Goal: Check status: Check status

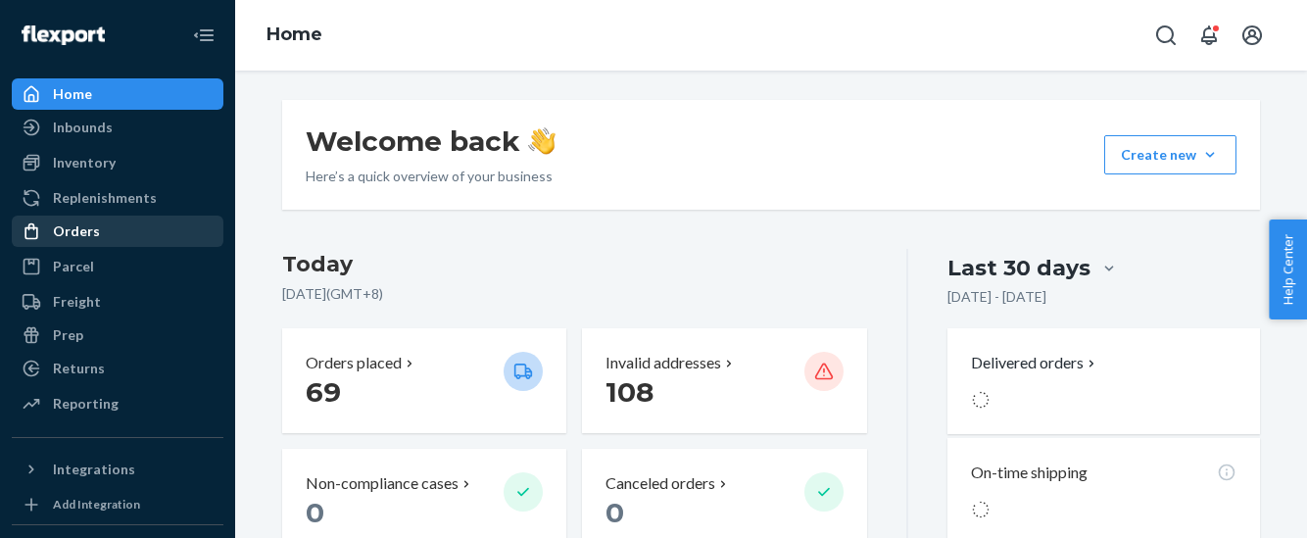
drag, startPoint x: 76, startPoint y: 229, endPoint x: 141, endPoint y: 243, distance: 66.1
click at [76, 229] on div "Orders" at bounding box center [76, 231] width 47 height 20
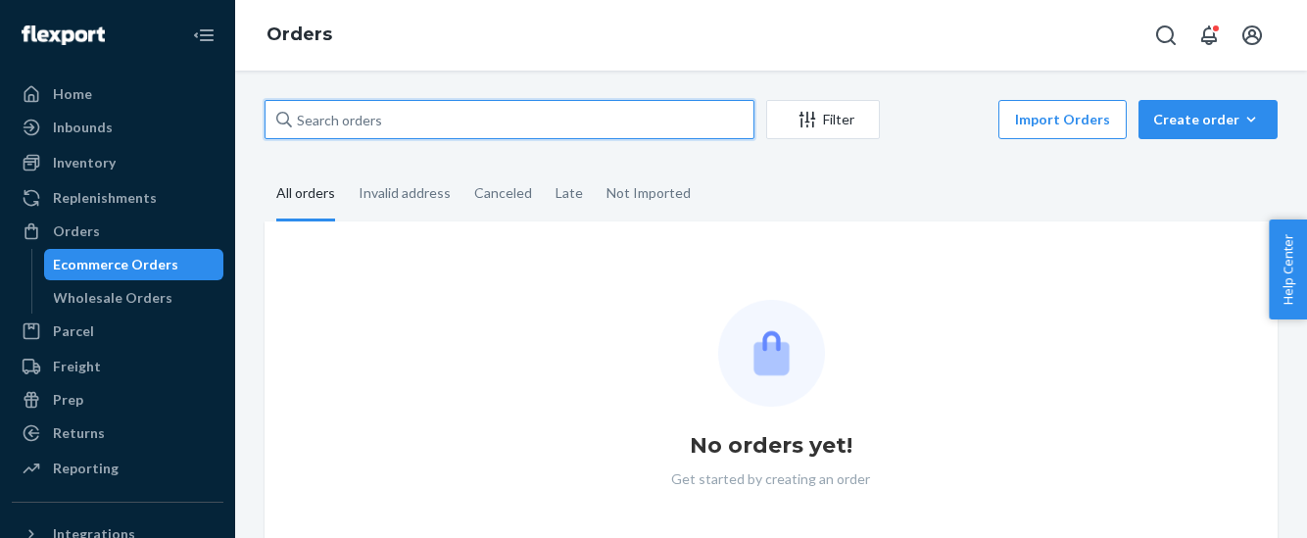
click at [296, 120] on input "text" at bounding box center [509, 119] width 490 height 39
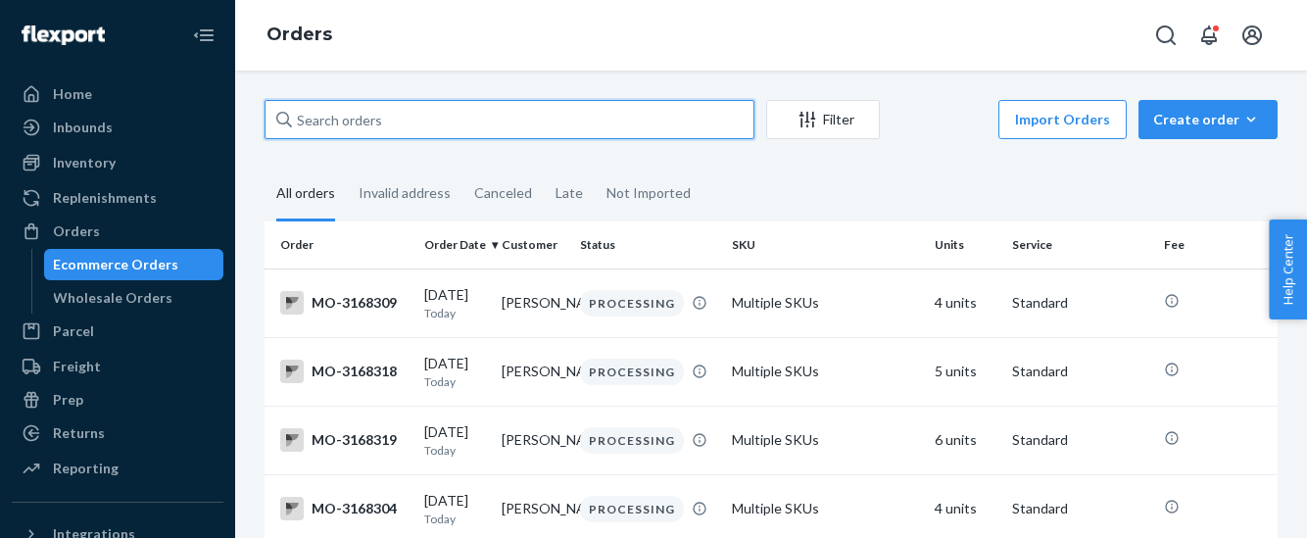
paste input "2523930"
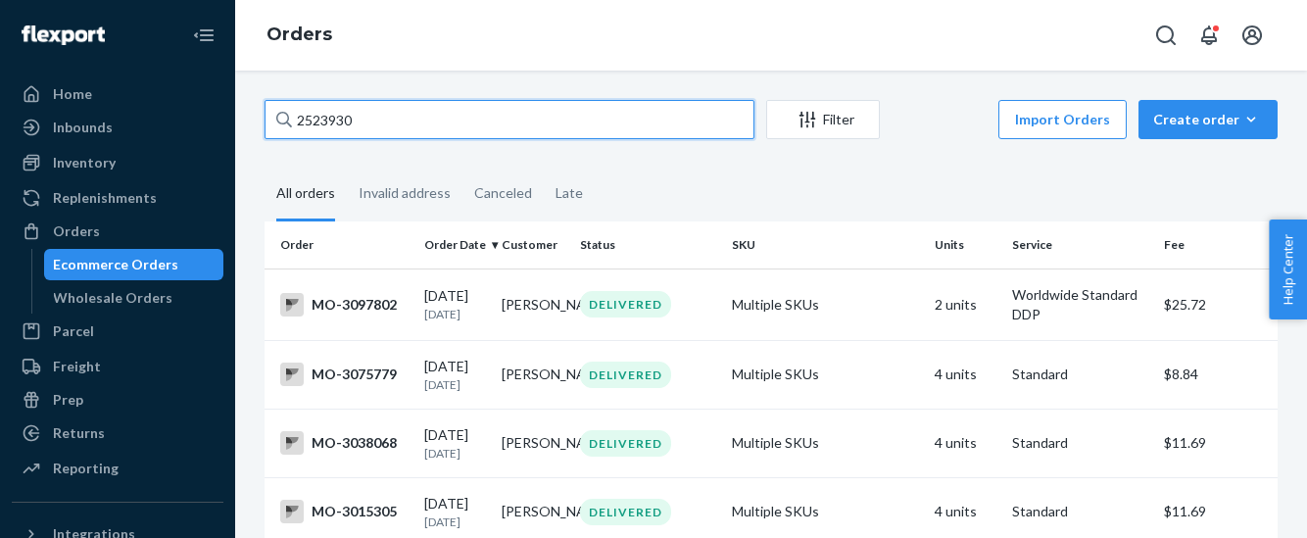
drag, startPoint x: 364, startPoint y: 116, endPoint x: 249, endPoint y: 129, distance: 116.4
click at [249, 129] on div "2523930 Filter Import Orders Create order Ecommerce order Removal order All ord…" at bounding box center [770, 304] width 1071 height 467
paste input "3085633"
type input "3085633"
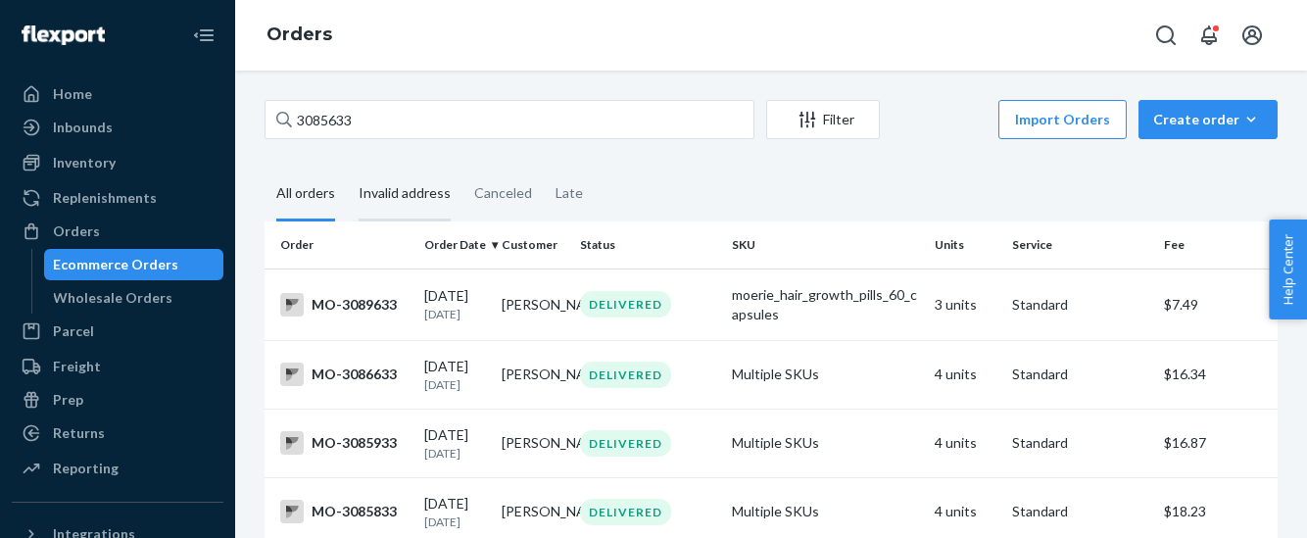
click at [413, 192] on div "Invalid address" at bounding box center [404, 194] width 92 height 54
click at [347, 167] on input "Invalid address" at bounding box center [347, 167] width 0 height 0
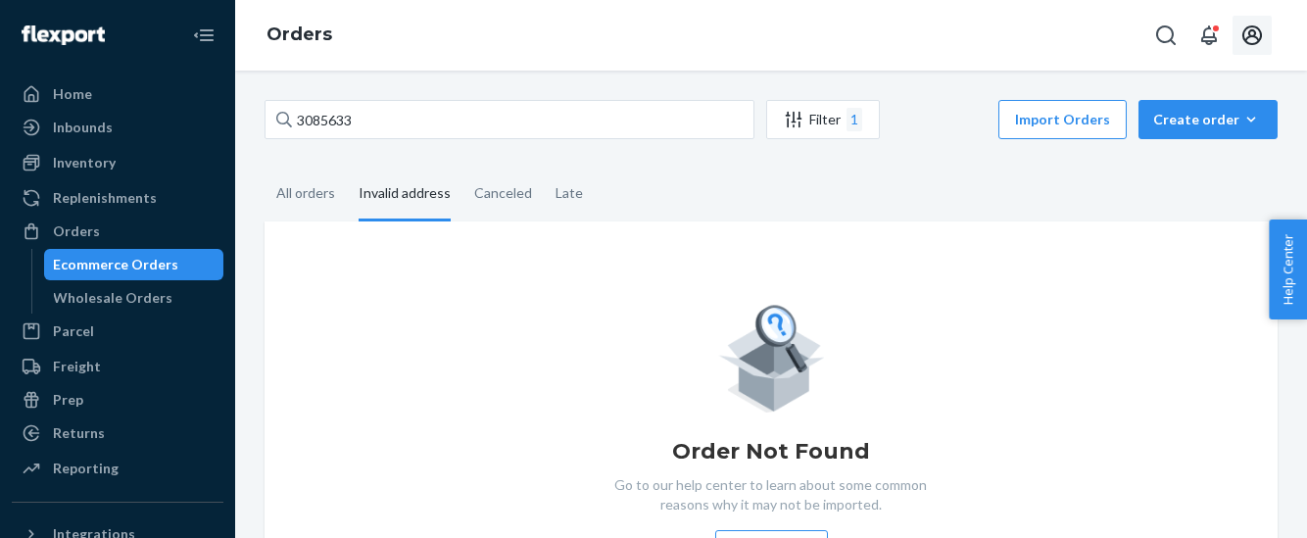
click at [1253, 35] on icon "Open account menu" at bounding box center [1252, 35] width 20 height 20
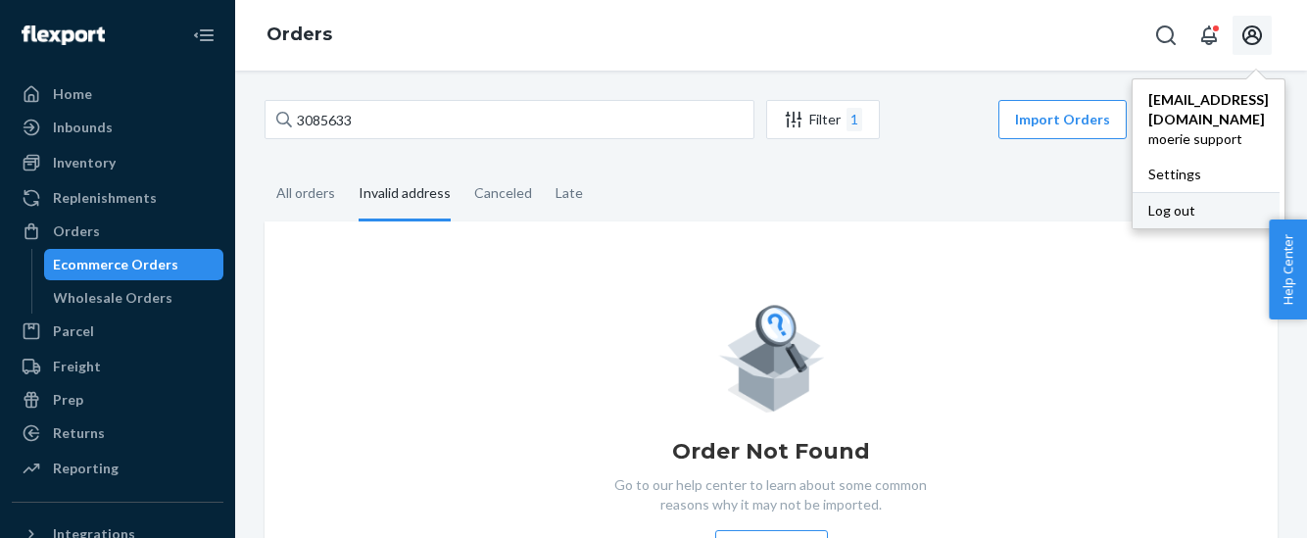
click at [1132, 192] on div "Log out" at bounding box center [1205, 210] width 147 height 36
